Goal: Task Accomplishment & Management: Manage account settings

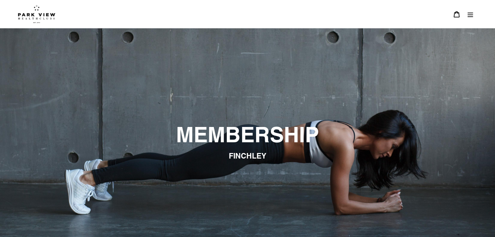
drag, startPoint x: 472, startPoint y: 14, endPoint x: 466, endPoint y: 17, distance: 6.6
click at [472, 15] on icon "Menu" at bounding box center [470, 14] width 7 height 7
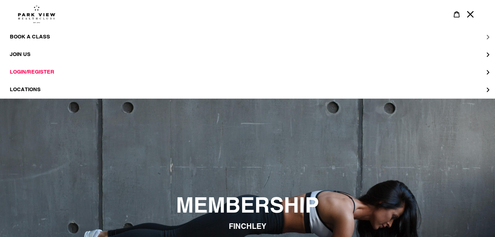
click at [40, 36] on span "BOOK A CLASS" at bounding box center [30, 36] width 40 height 7
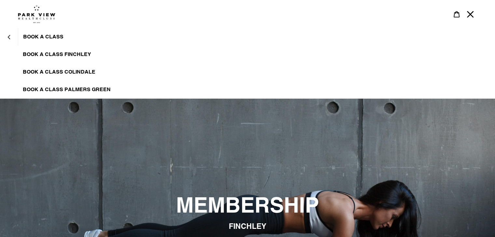
click at [59, 53] on span "BOOK A CLASS FINCHLEY" at bounding box center [57, 54] width 68 height 7
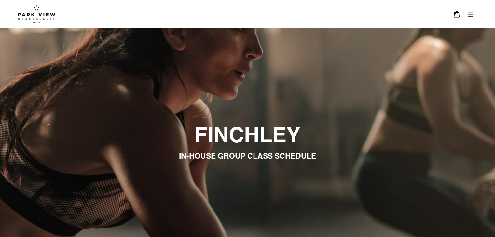
click at [471, 19] on button "Menu" at bounding box center [470, 14] width 14 height 14
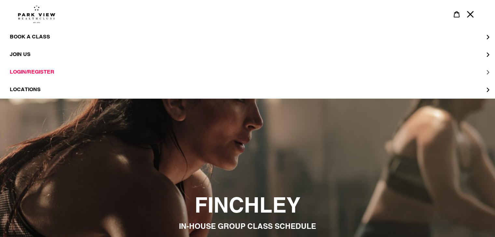
click at [28, 70] on span "LOGIN/REGISTER" at bounding box center [32, 72] width 45 height 7
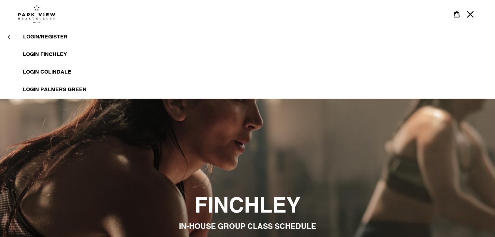
click at [53, 54] on span "LOGIN FINCHLEY" at bounding box center [45, 54] width 44 height 7
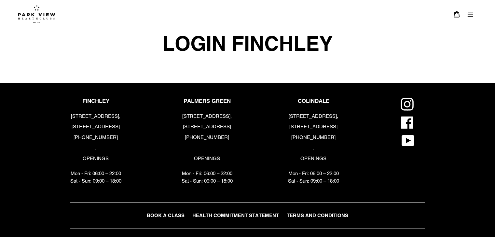
click at [468, 16] on icon "Menu" at bounding box center [470, 14] width 7 height 7
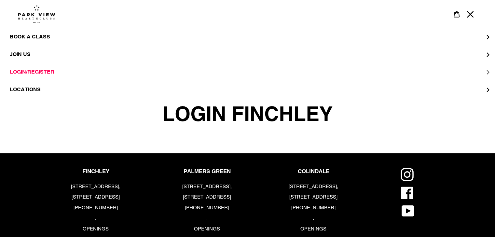
click at [39, 73] on span "LOGIN/REGISTER" at bounding box center [32, 72] width 45 height 6
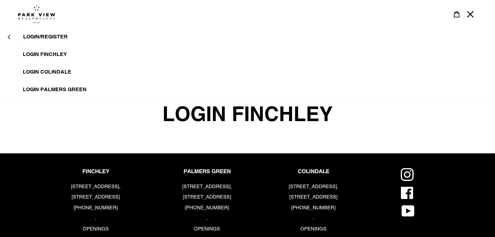
click at [48, 38] on span "LOGIN/REGISTER" at bounding box center [45, 36] width 45 height 7
click at [35, 36] on span "LOGIN/REGISTER" at bounding box center [45, 36] width 45 height 7
click at [30, 52] on span "LOGIN FINCHLEY" at bounding box center [45, 54] width 44 height 7
